Goal: Task Accomplishment & Management: Complete application form

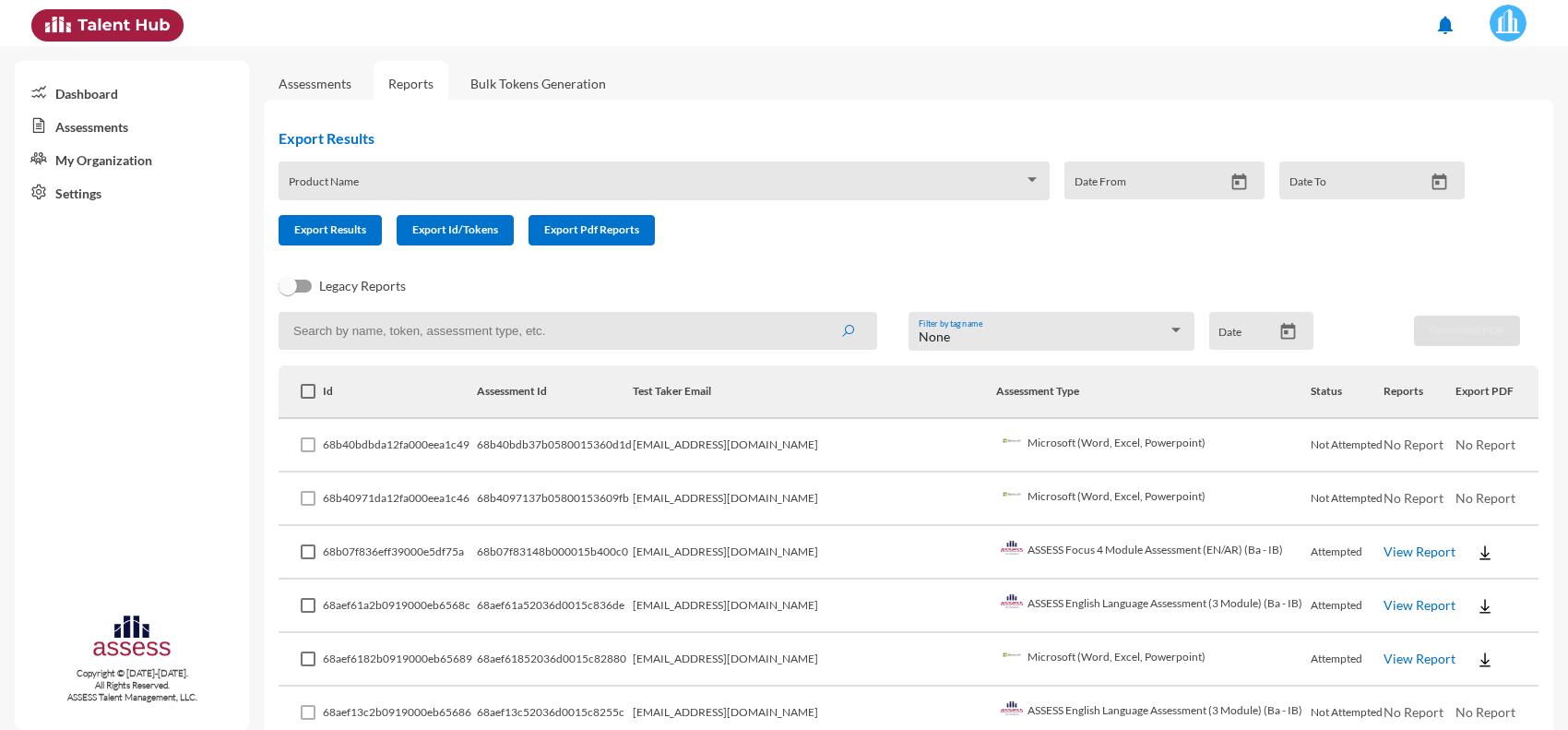
click at [335, 78] on link "Assessments" at bounding box center [315, 83] width 73 height 15
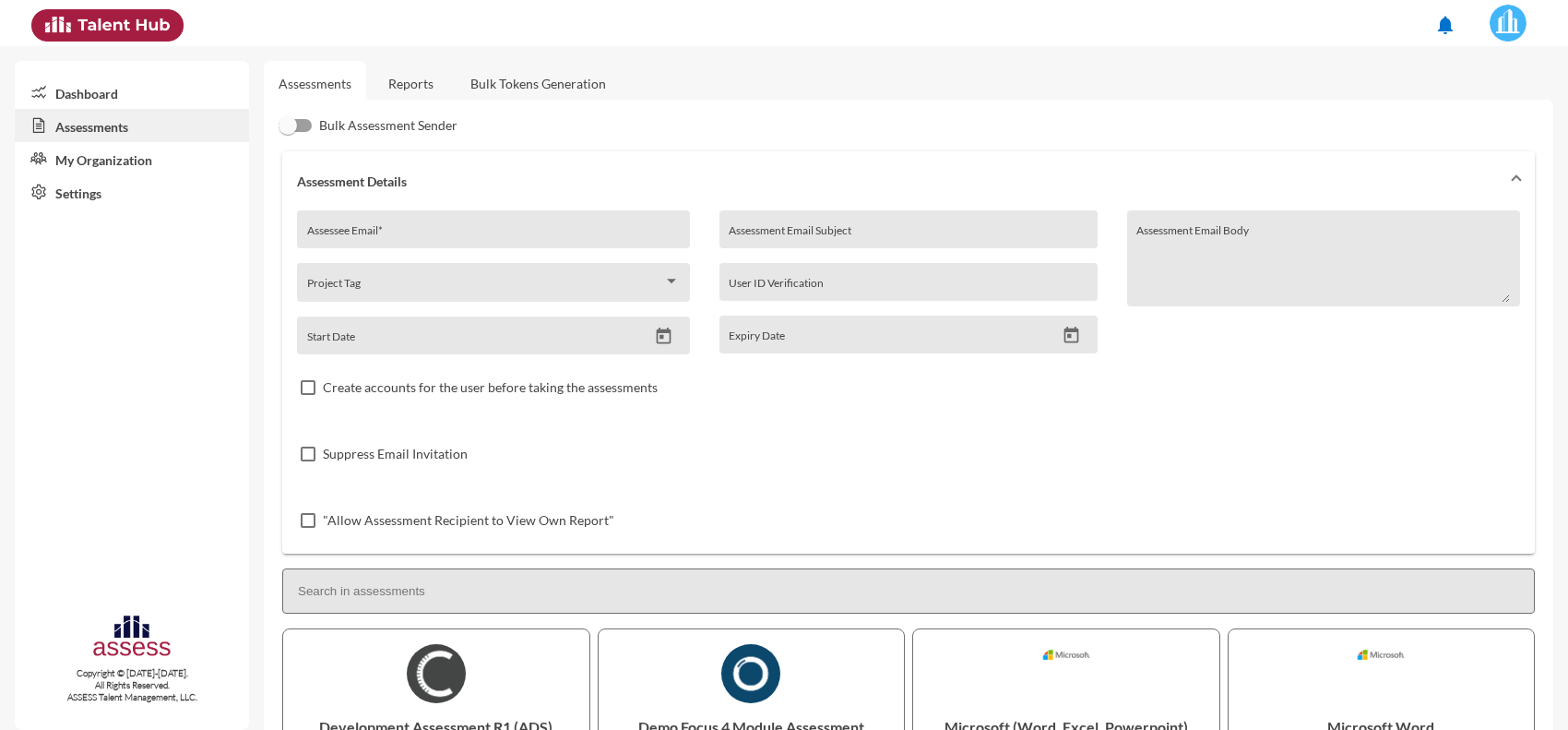
click at [397, 226] on div "Assessee Email *" at bounding box center [493, 234] width 374 height 28
paste input "[EMAIL_ADDRESS][DOMAIN_NAME]"
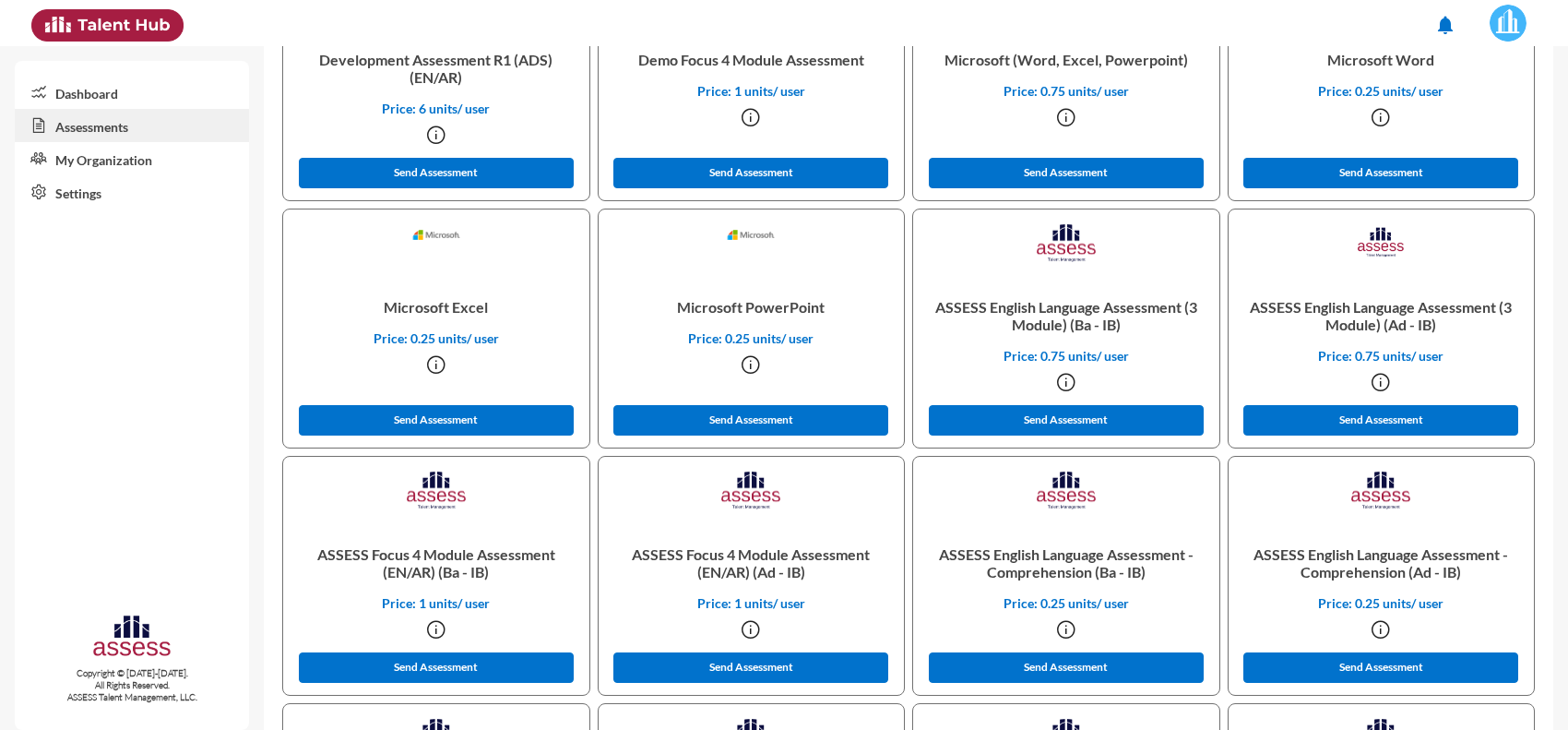
scroll to position [693, 0]
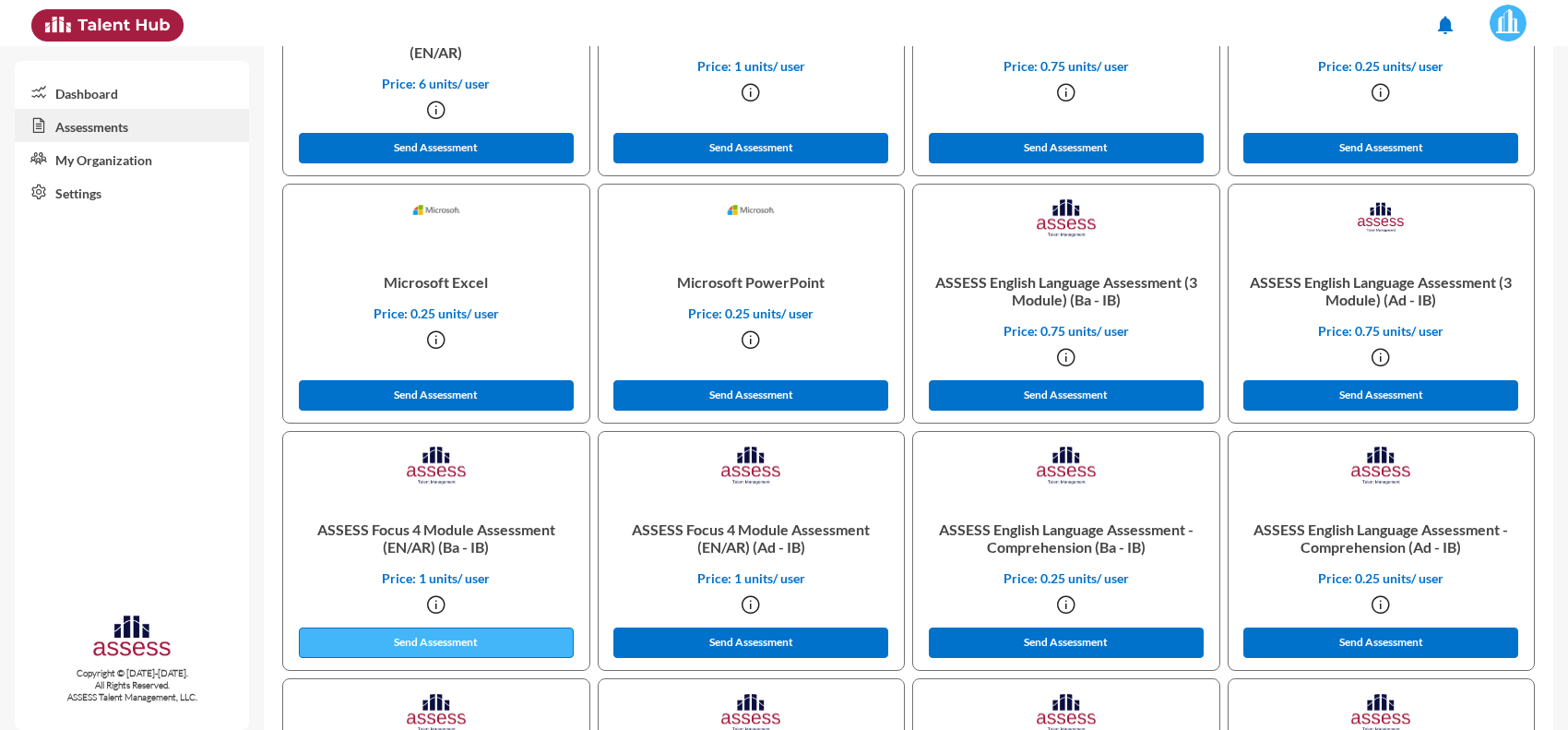
click at [440, 633] on button "Send Assessment" at bounding box center [436, 643] width 274 height 31
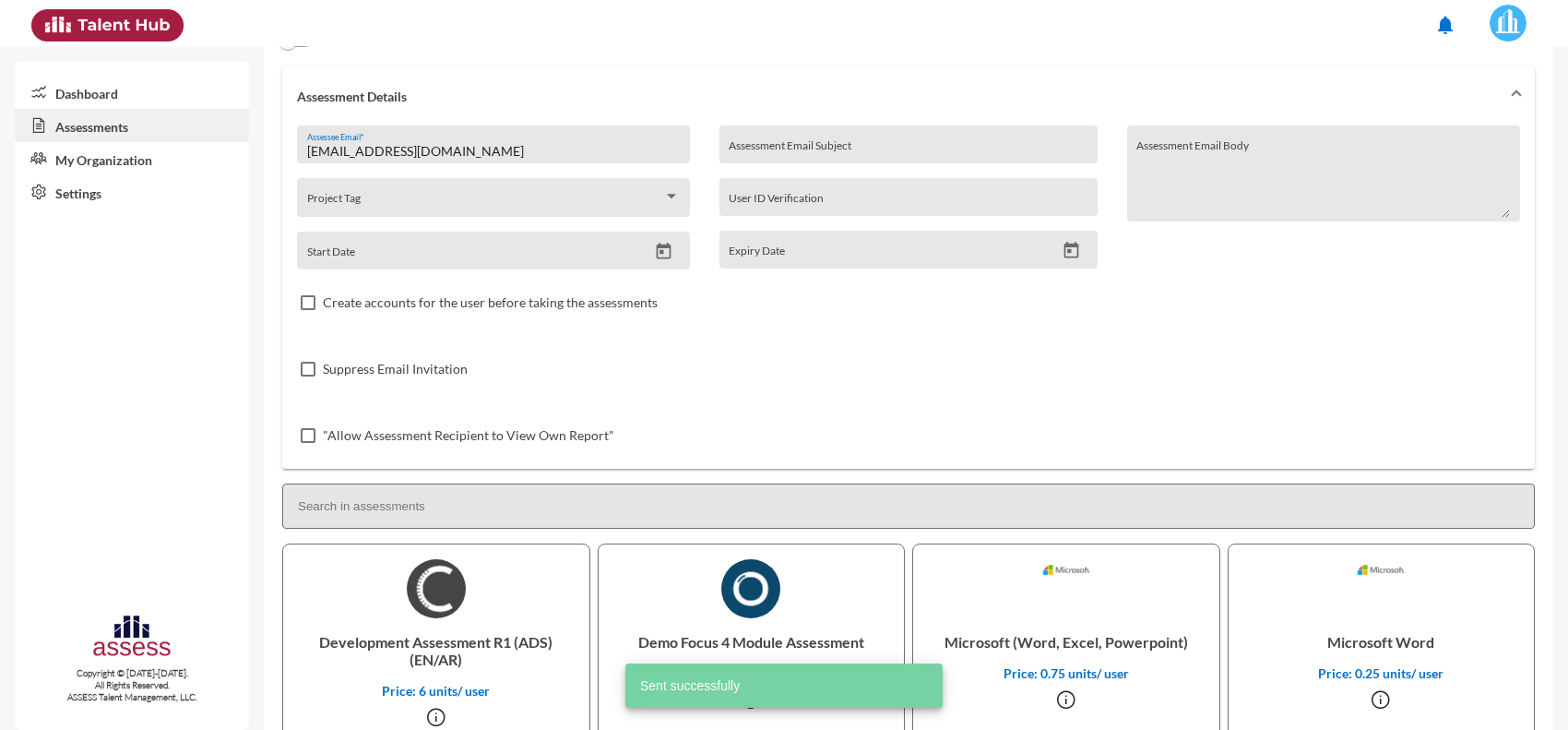
scroll to position [0, 0]
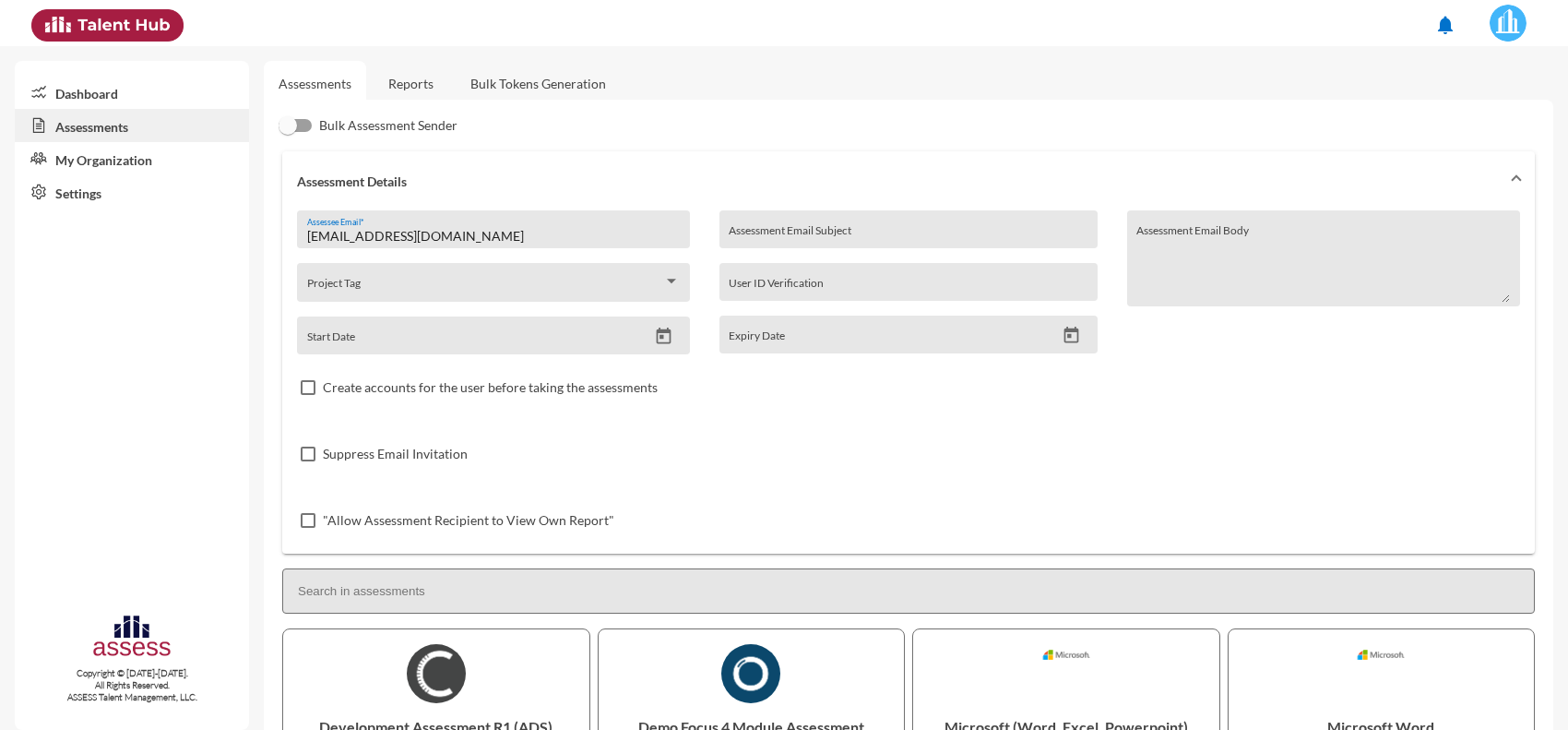
drag, startPoint x: 459, startPoint y: 219, endPoint x: 276, endPoint y: 217, distance: 183.0
drag, startPoint x: 472, startPoint y: 231, endPoint x: 258, endPoint y: 209, distance: 215.1
click at [258, 209] on mat-sidenav-container "Dashboard Assessments My Organization Settings Copyright © [DATE]-[DATE]. All R…" at bounding box center [784, 387] width 1568 height 684
paste input "PeterGorge10"
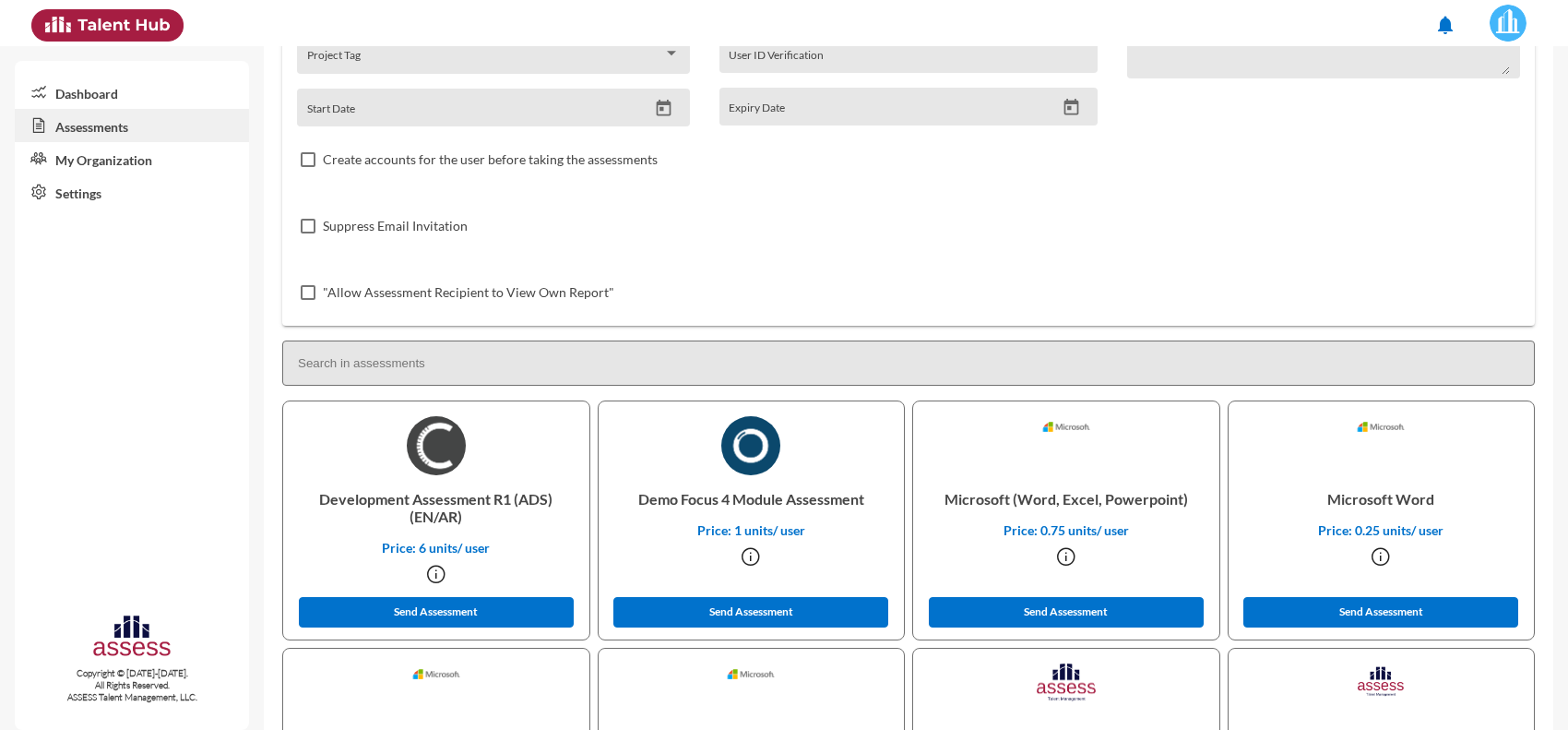
scroll to position [231, 0]
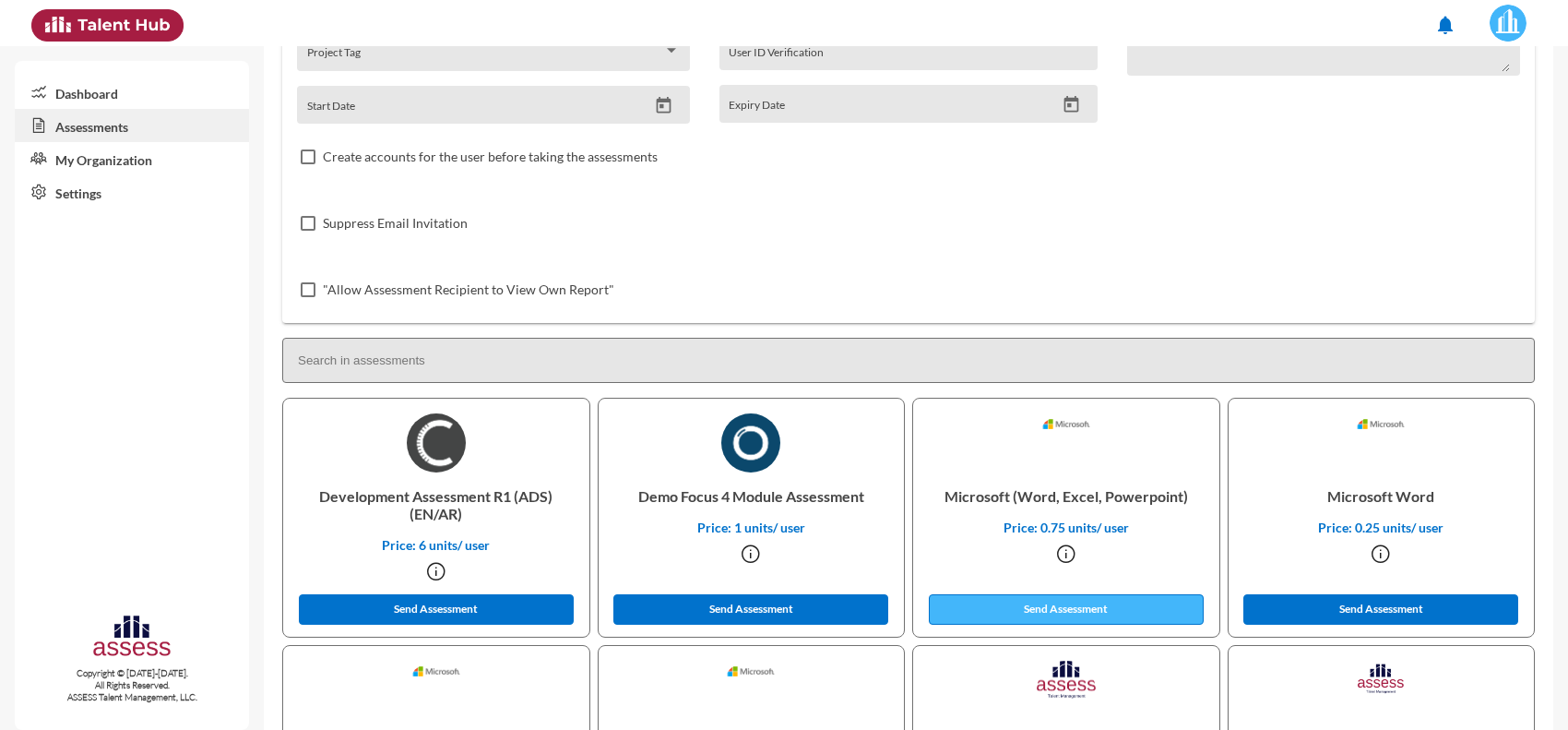
type input "[EMAIL_ADDRESS][DOMAIN_NAME]"
click at [997, 596] on button "Send Assessment" at bounding box center [1065, 609] width 274 height 31
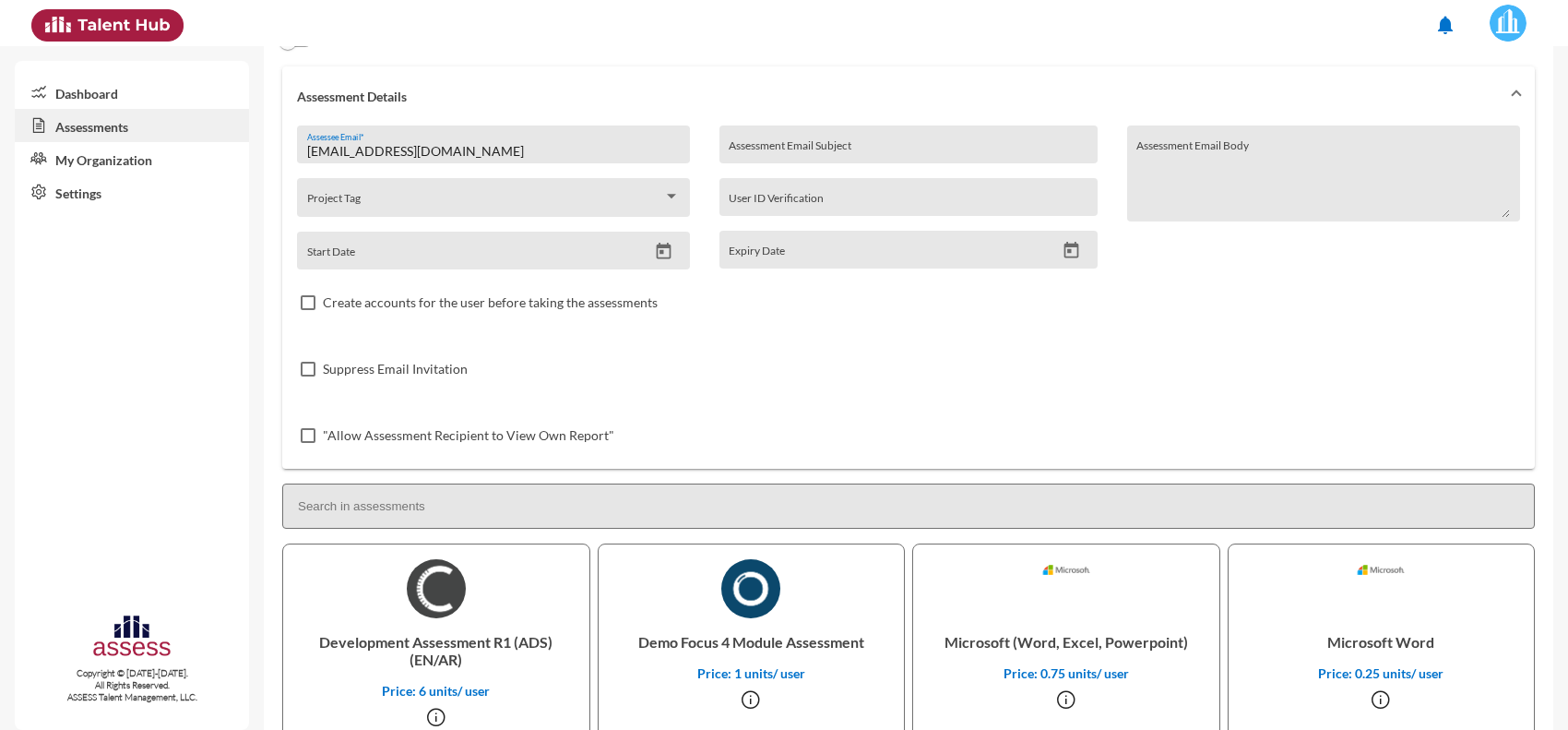
scroll to position [0, 0]
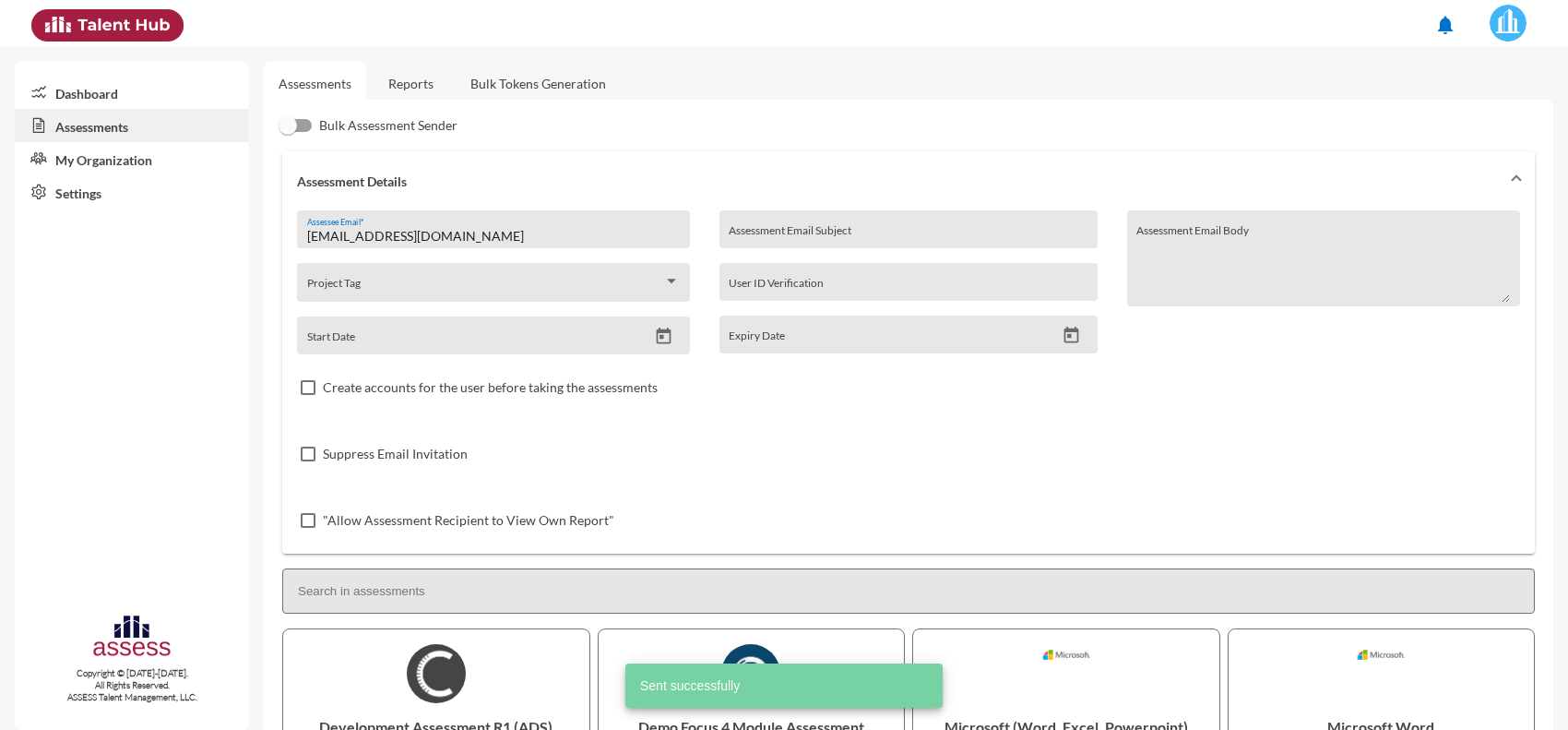
click at [405, 89] on link "Reports" at bounding box center [411, 83] width 75 height 45
